Goal: Navigation & Orientation: Understand site structure

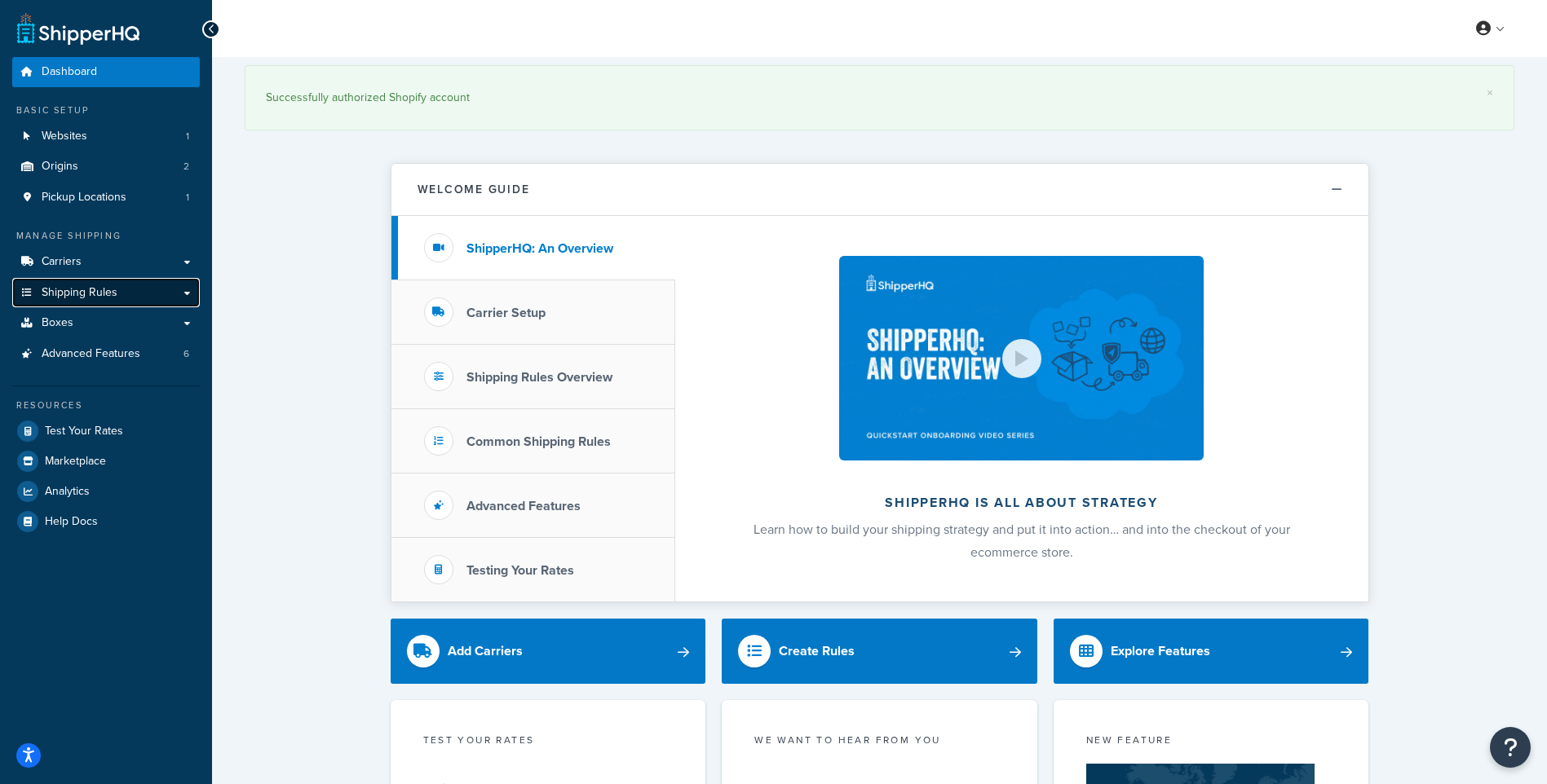
click at [103, 288] on span "Shipping Rules" at bounding box center [79, 293] width 76 height 14
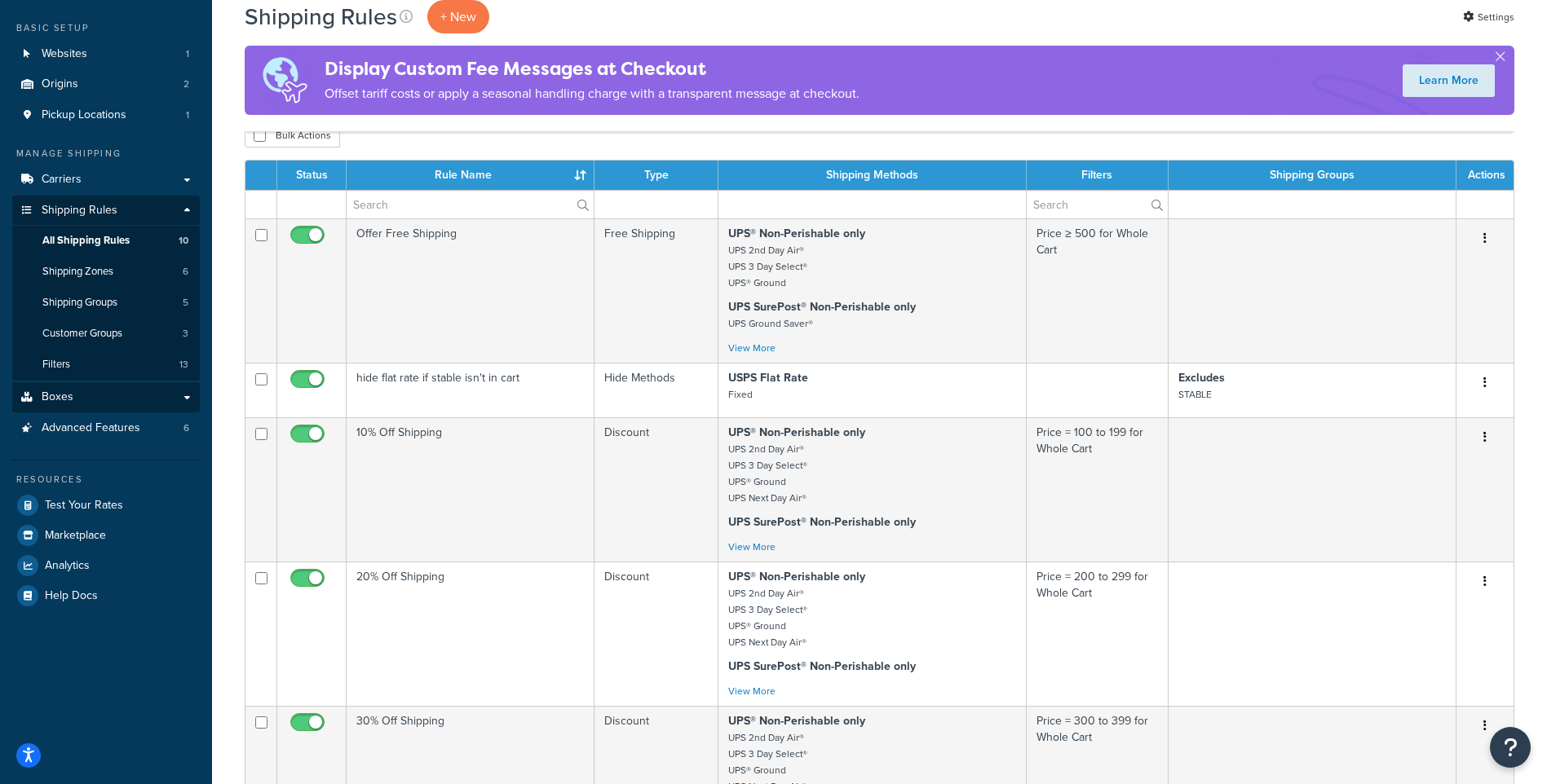
scroll to position [81, 0]
click at [89, 184] on link "Carriers" at bounding box center [106, 180] width 188 height 30
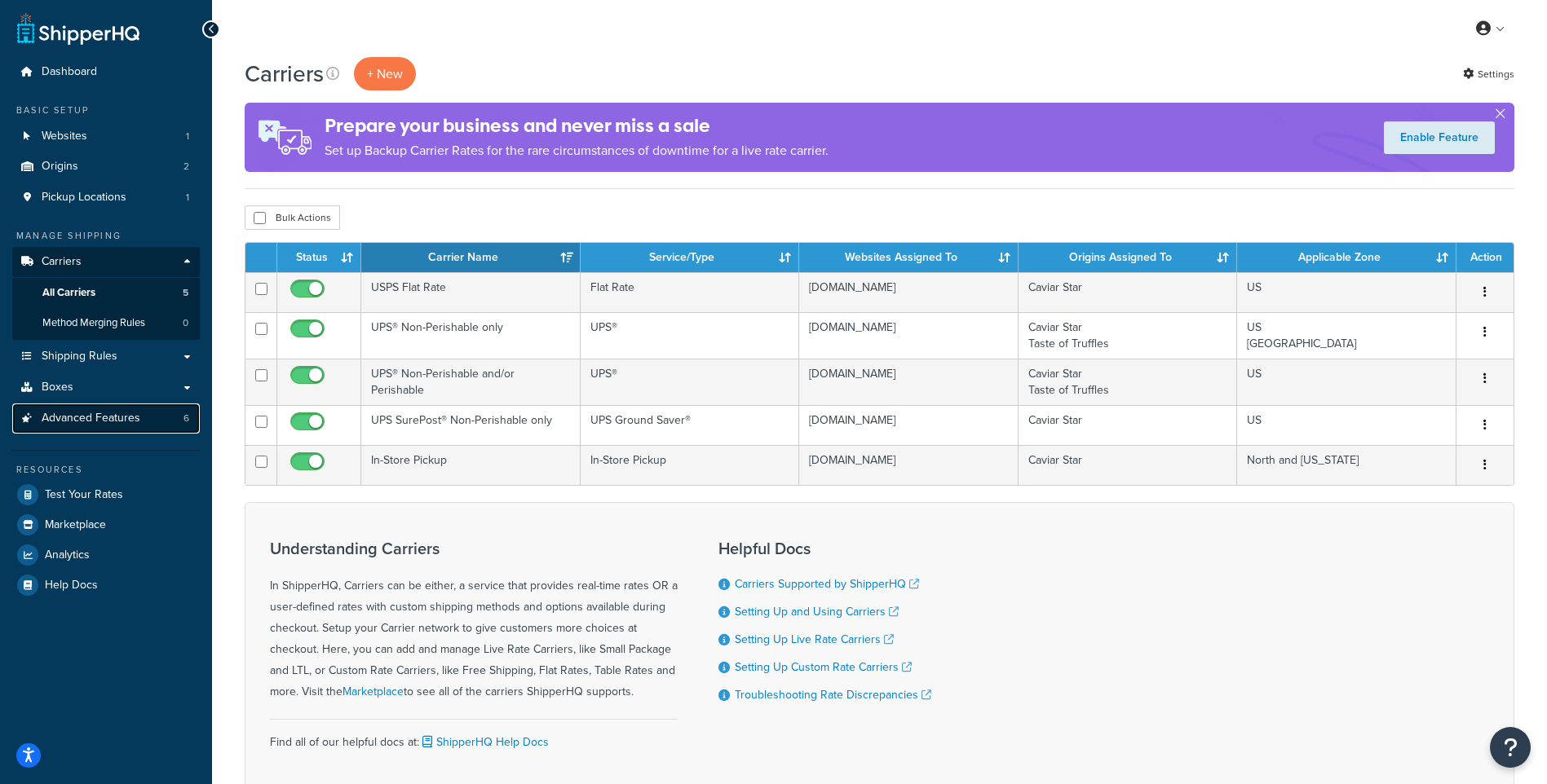
click at [126, 421] on span "Advanced Features" at bounding box center [90, 419] width 99 height 14
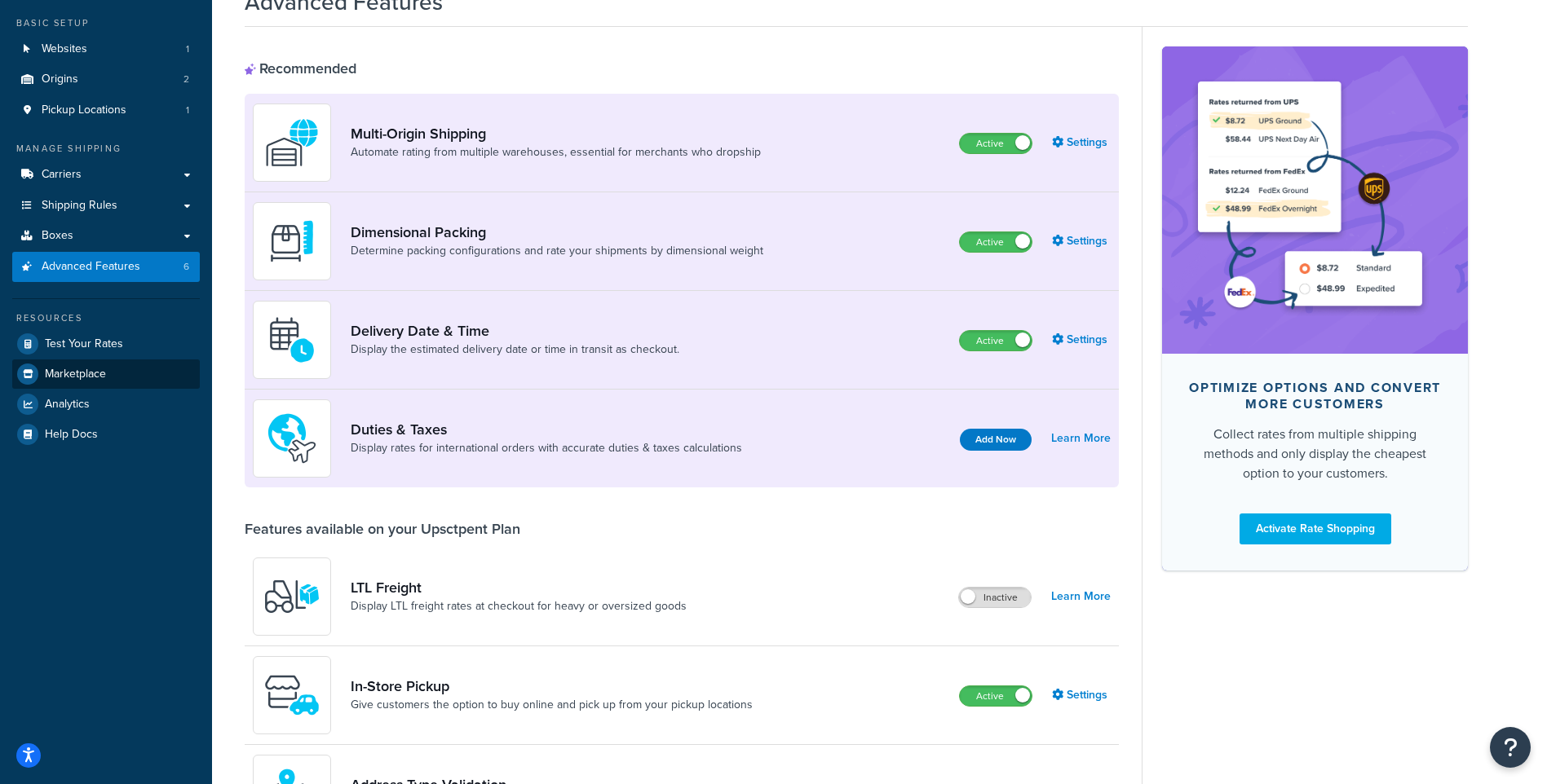
scroll to position [81, 0]
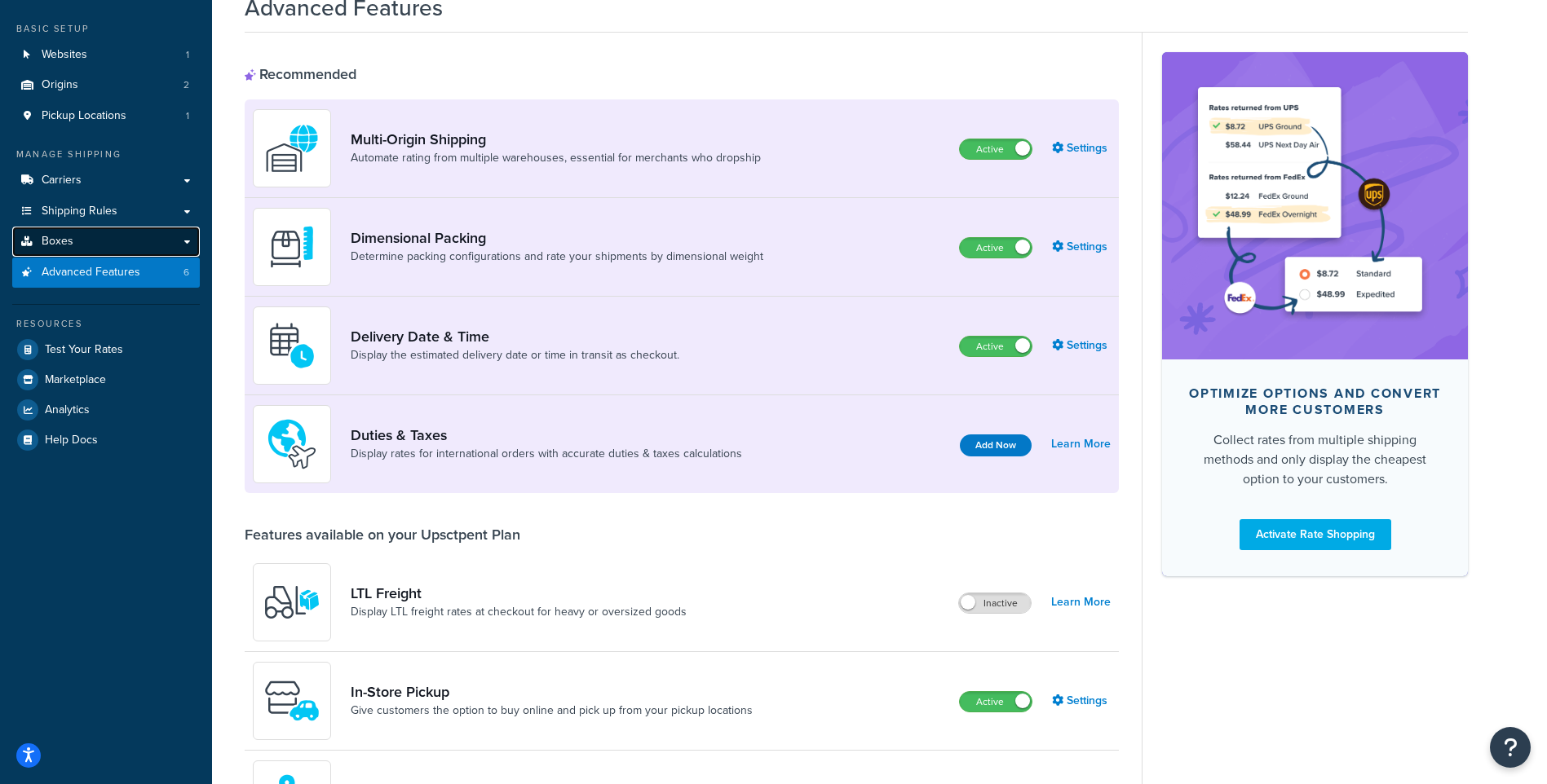
click at [96, 243] on link "Boxes" at bounding box center [106, 242] width 188 height 30
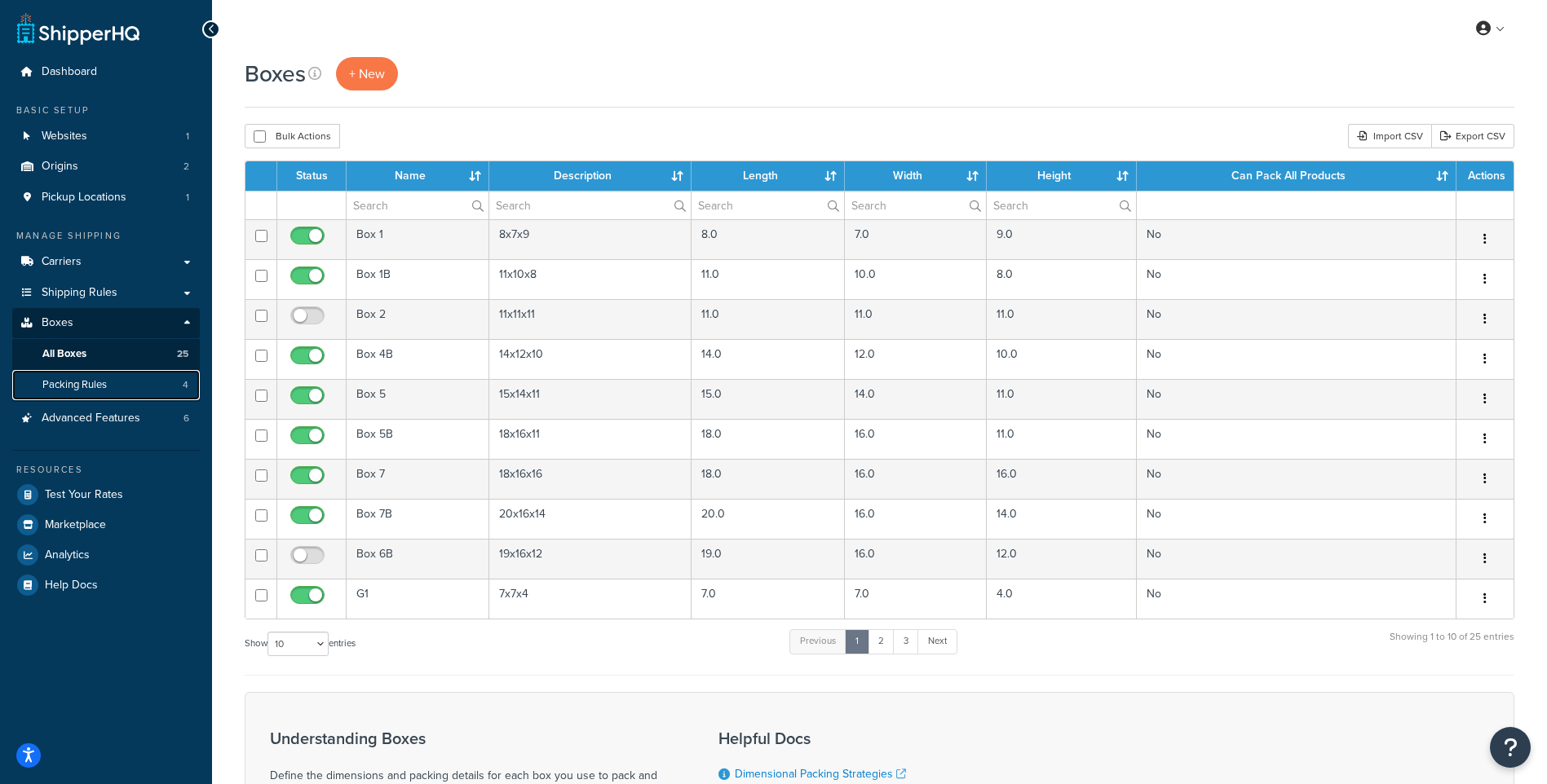
click at [119, 392] on link "Packing Rules 4" at bounding box center [106, 385] width 188 height 30
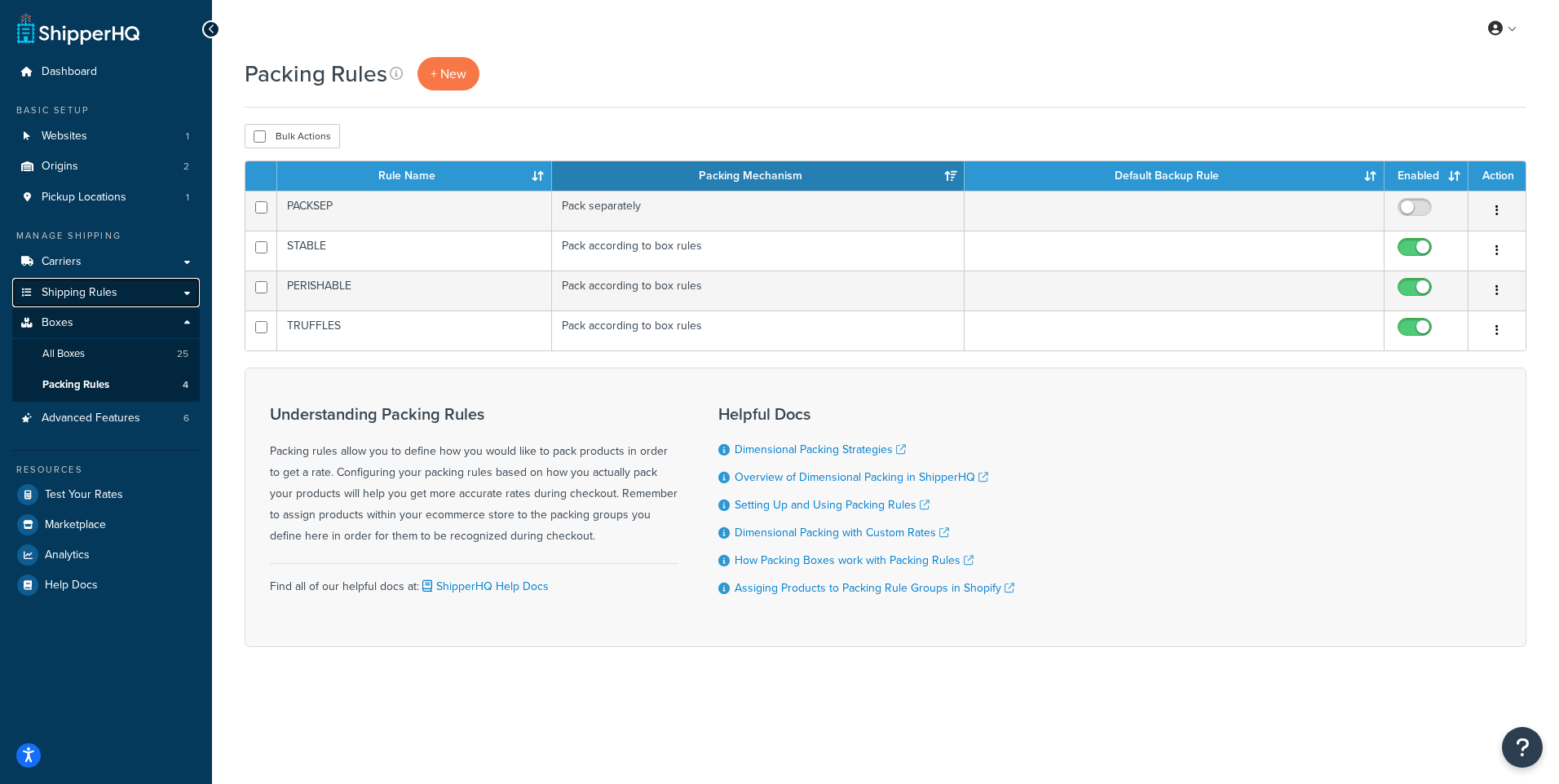
click at [123, 296] on link "Shipping Rules" at bounding box center [106, 293] width 188 height 30
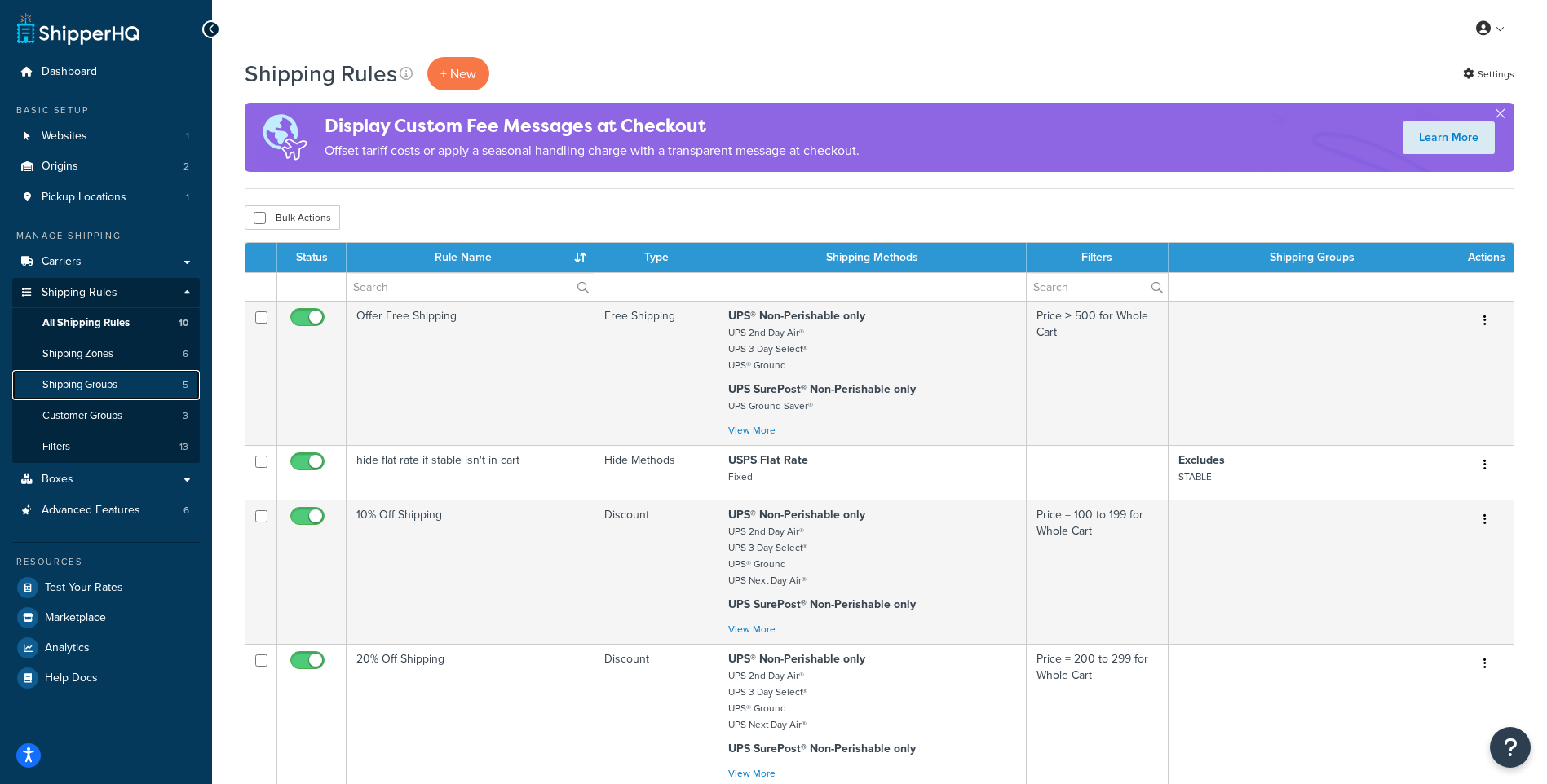
click at [115, 385] on span "Shipping Groups" at bounding box center [80, 385] width 75 height 14
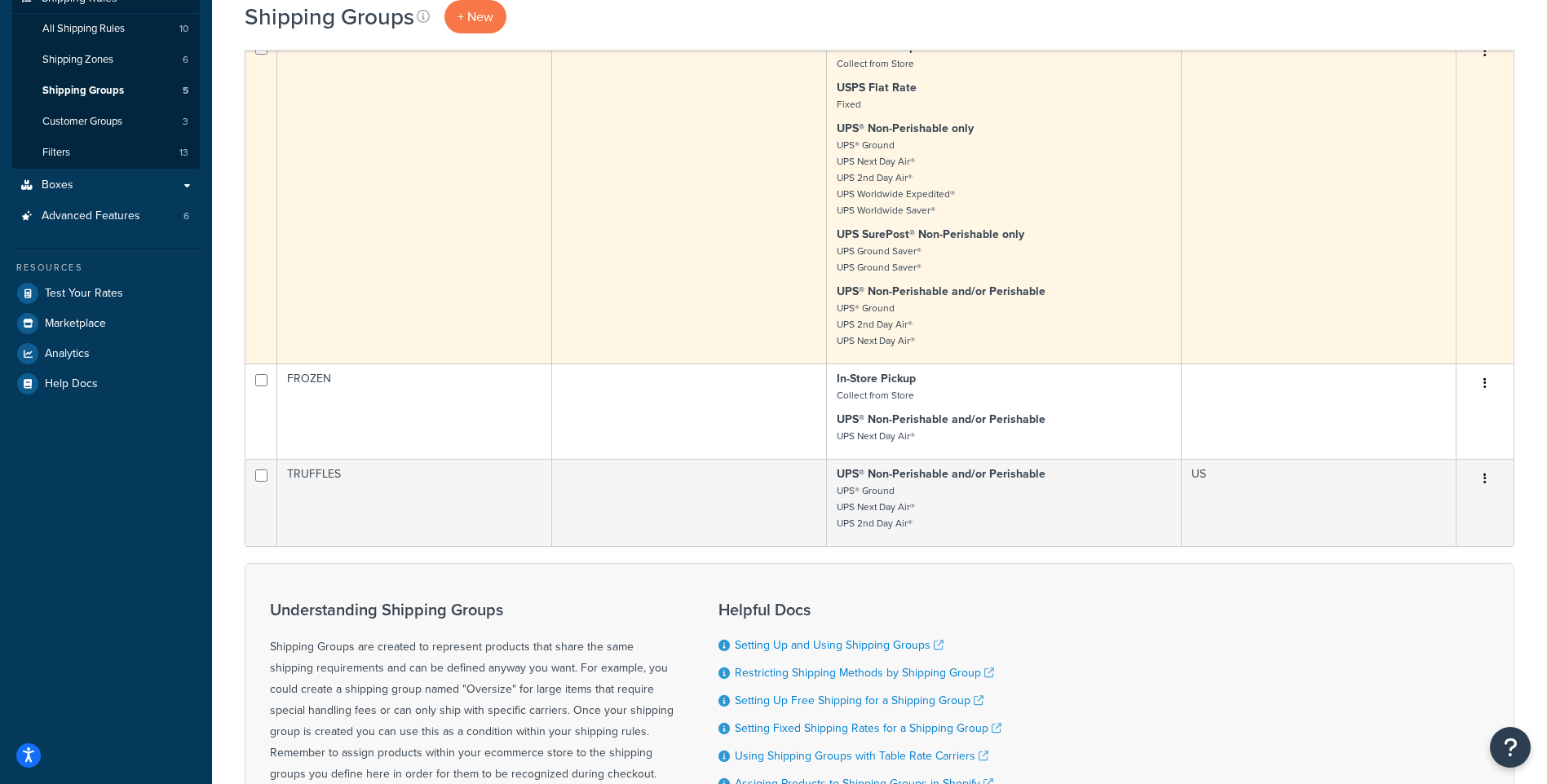
scroll to position [326, 0]
